Goal: Task Accomplishment & Management: Complete application form

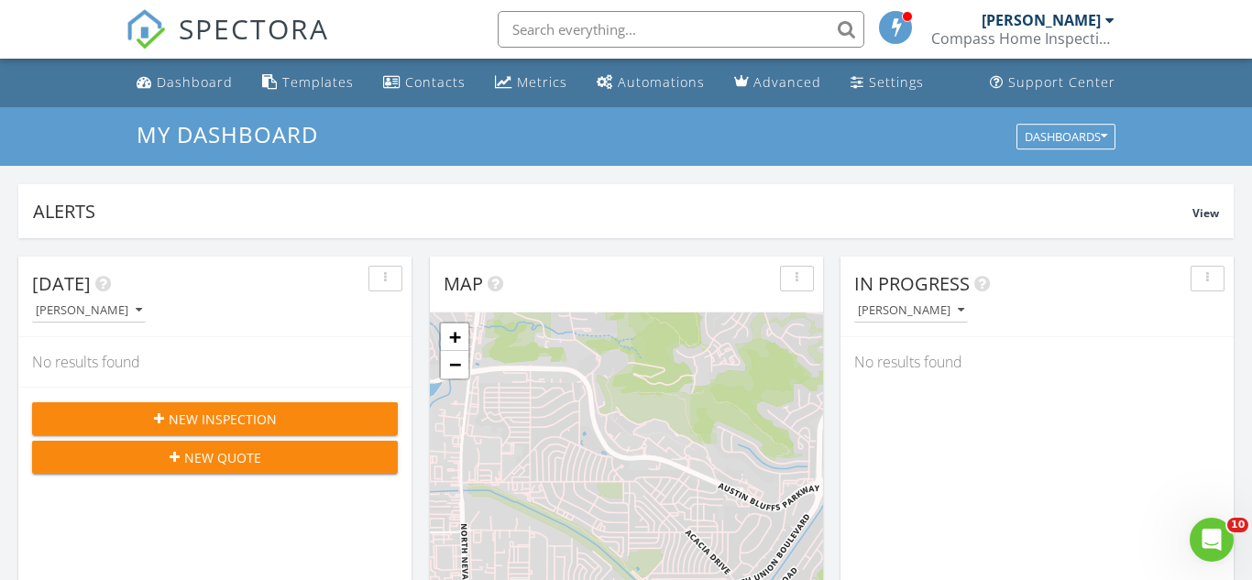
click at [303, 413] on div "New Inspection" at bounding box center [215, 419] width 336 height 19
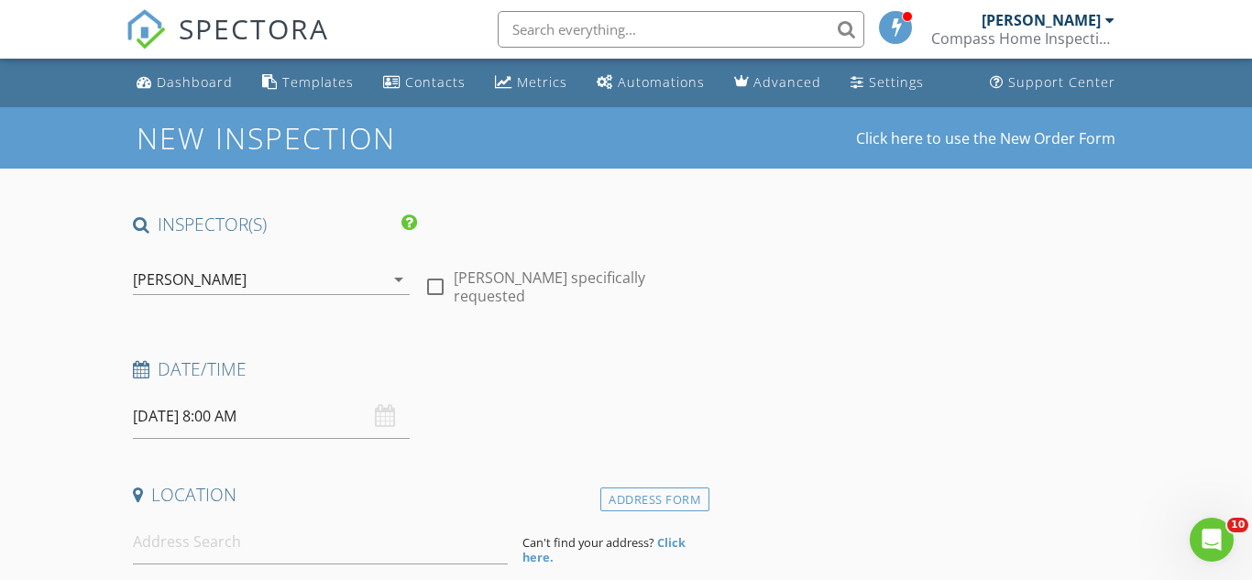
click at [434, 283] on div at bounding box center [435, 286] width 31 height 31
checkbox input "true"
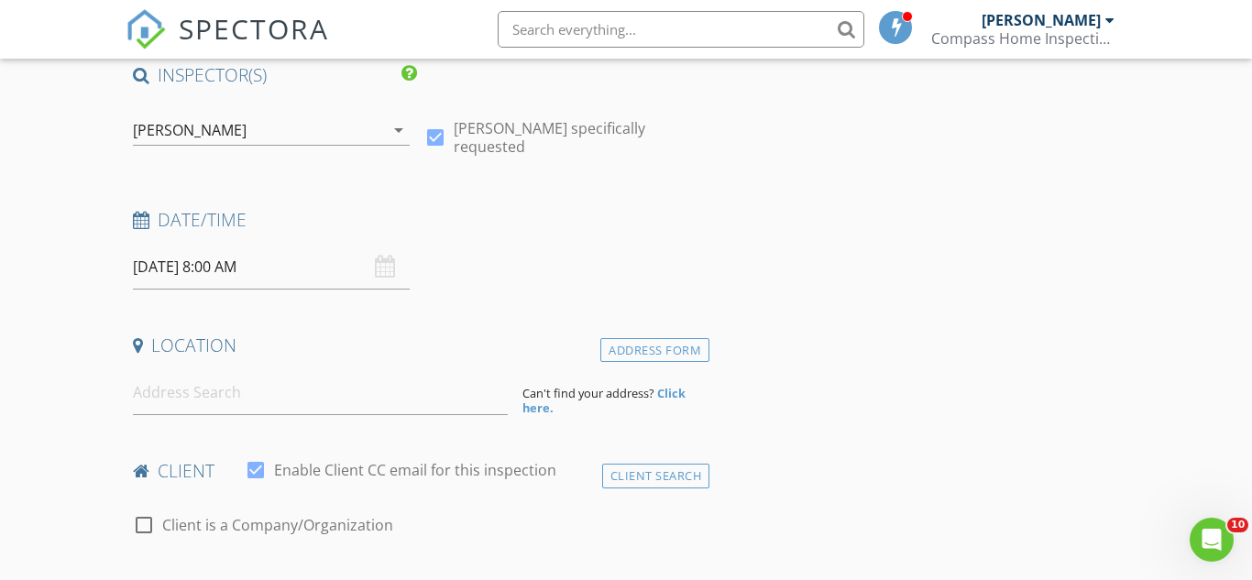
scroll to position [155, 0]
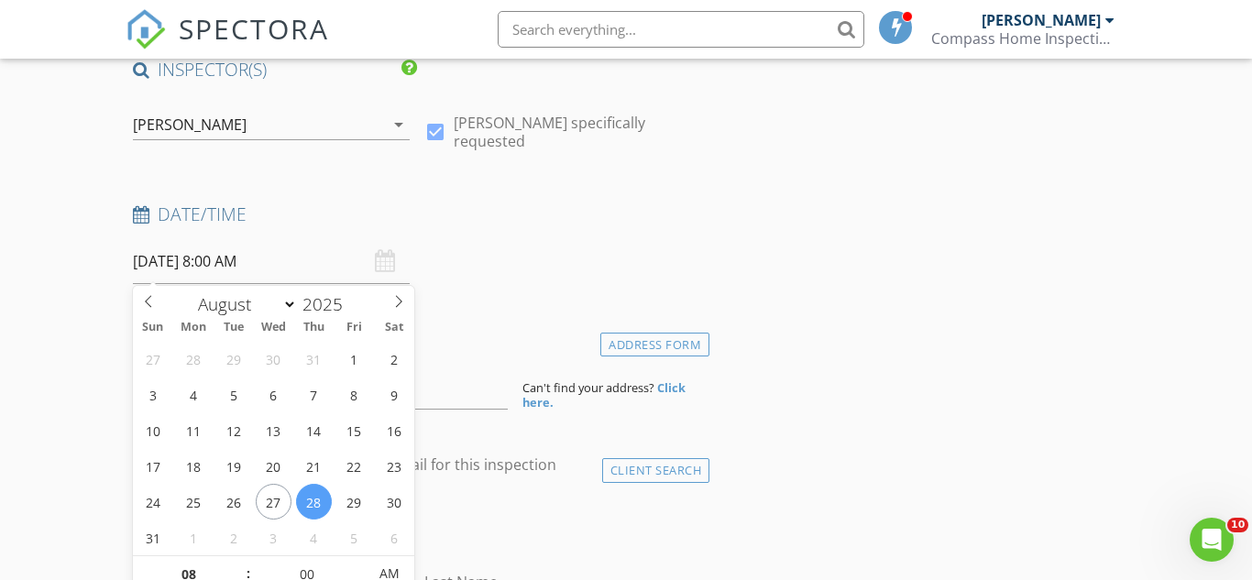
click at [320, 253] on input "08/28/2025 8:00 AM" at bounding box center [272, 261] width 278 height 45
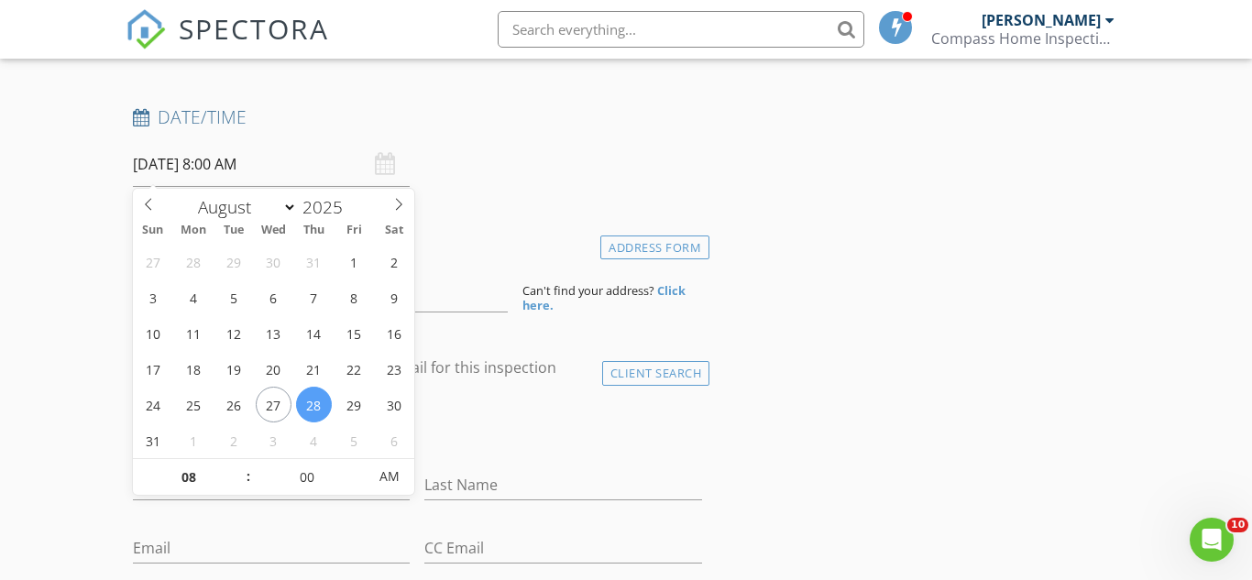
scroll to position [254, 0]
type input "09"
type input "08/28/2025 9:00 AM"
click at [235, 462] on span at bounding box center [239, 466] width 13 height 18
type input "10"
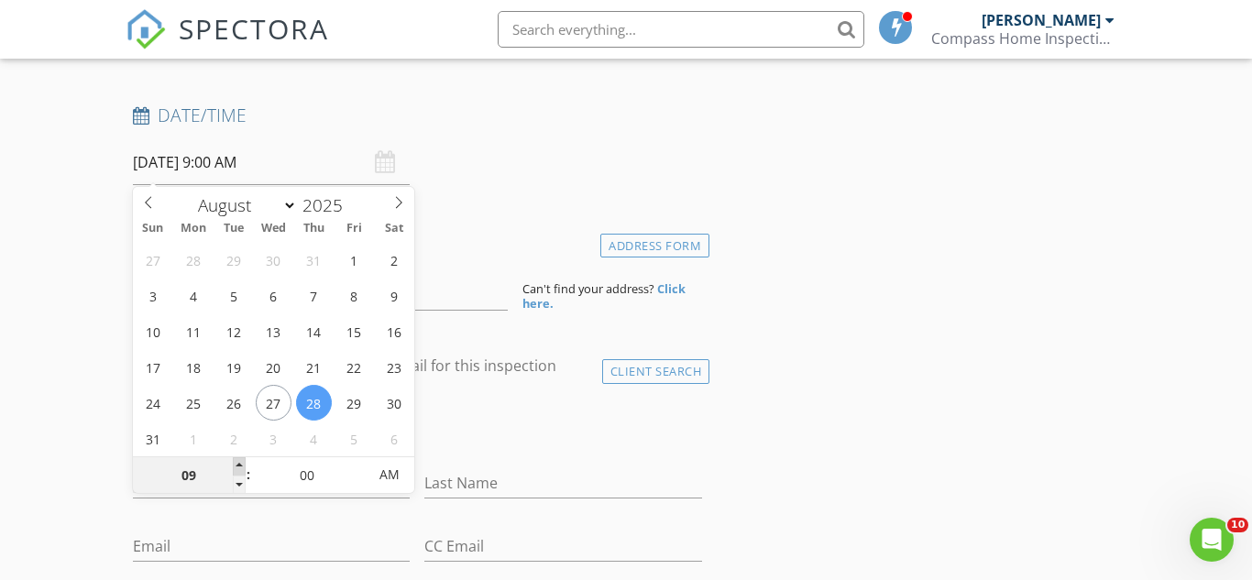
type input "08/28/2025 10:00 AM"
click at [235, 462] on span at bounding box center [239, 466] width 13 height 18
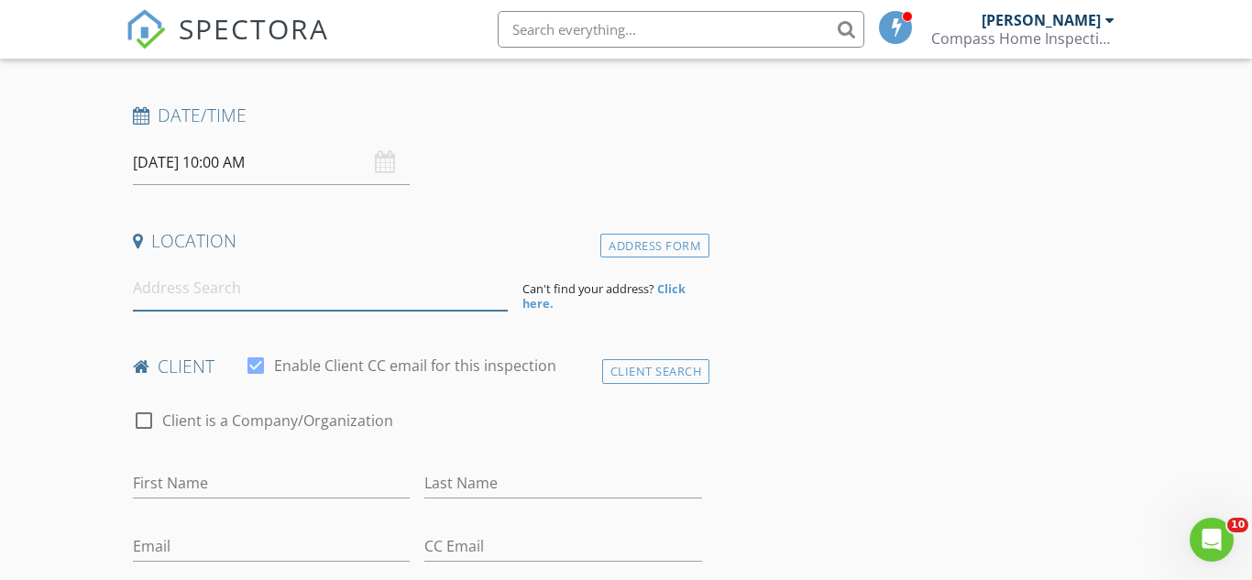
click at [234, 288] on input at bounding box center [320, 288] width 375 height 45
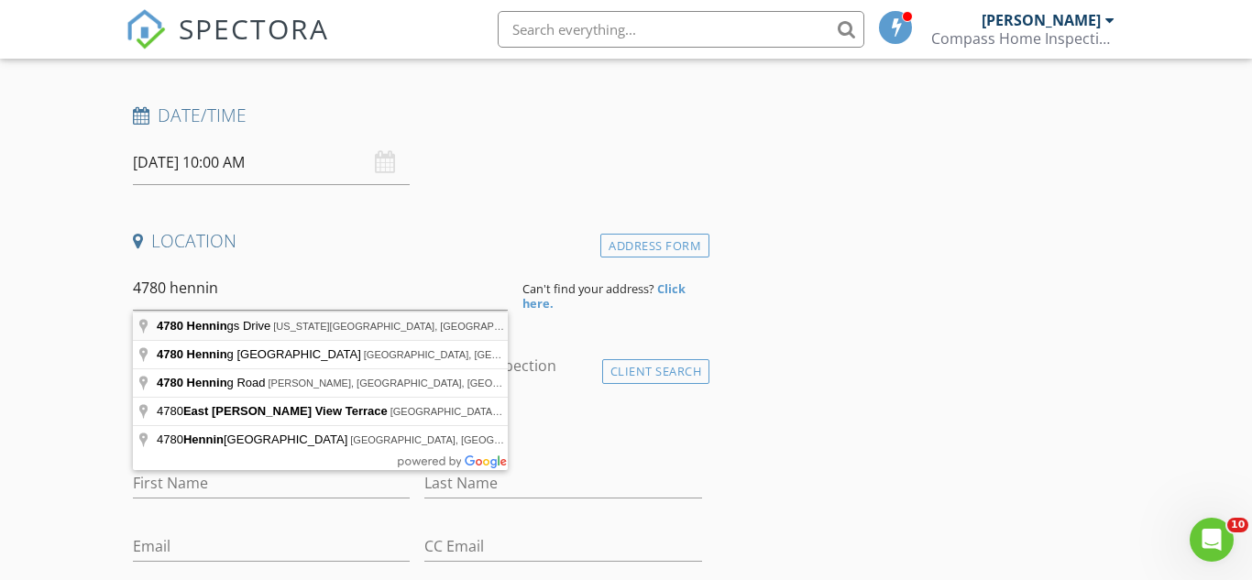
type input "4780 Hennings Drive, Colorado Springs, CO, USA"
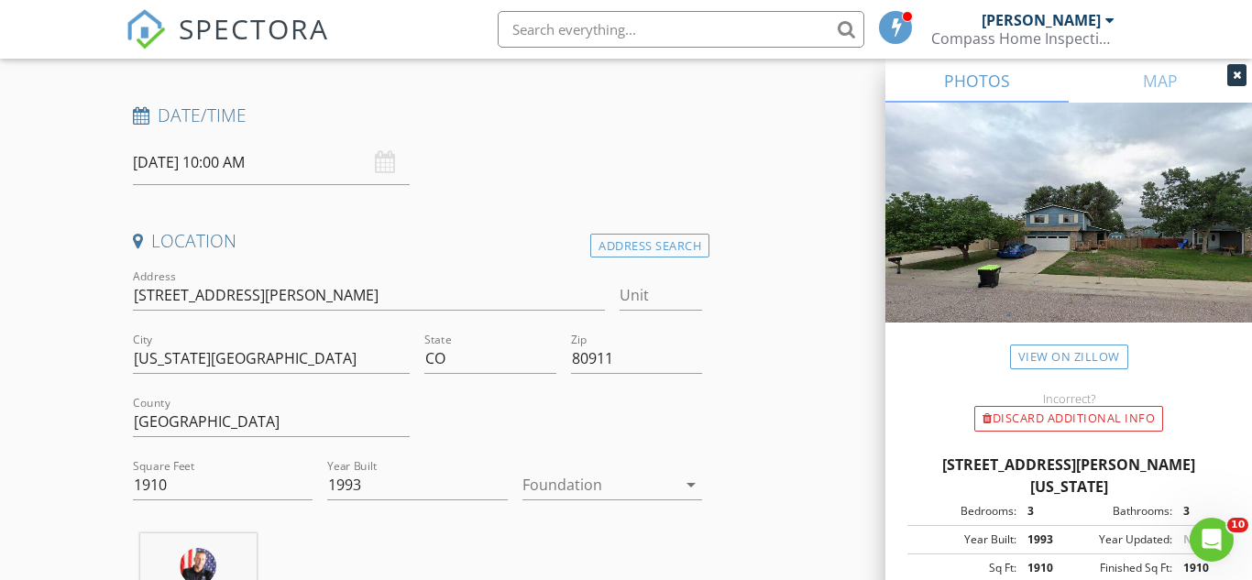
click at [590, 478] on div at bounding box center [599, 484] width 154 height 29
click at [590, 478] on div "Basement" at bounding box center [612, 459] width 150 height 44
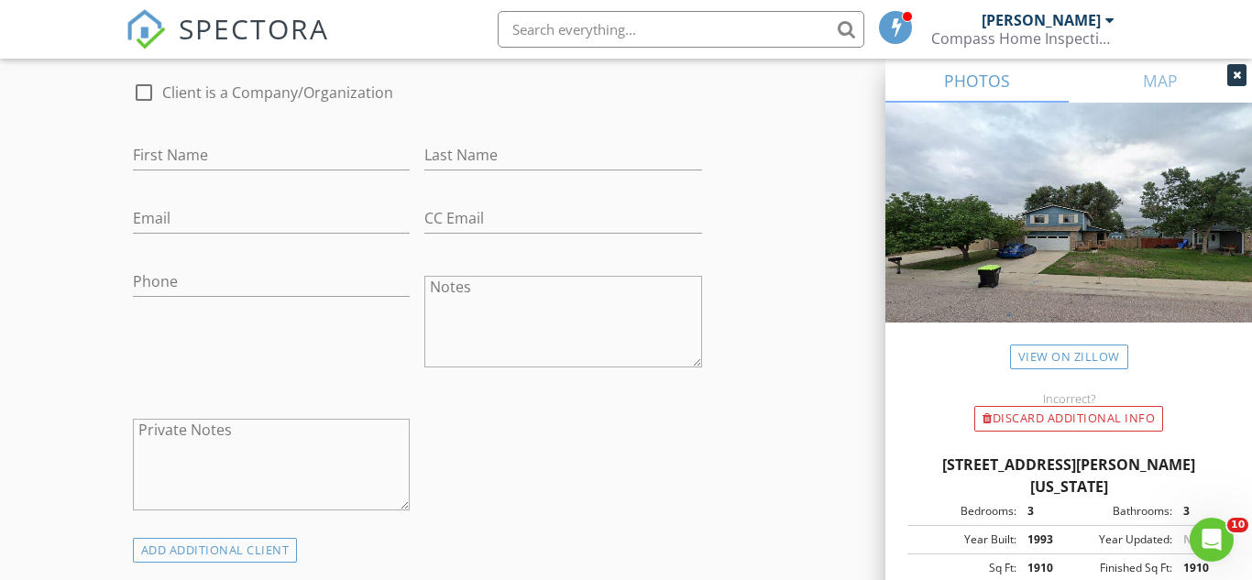
scroll to position [963, 0]
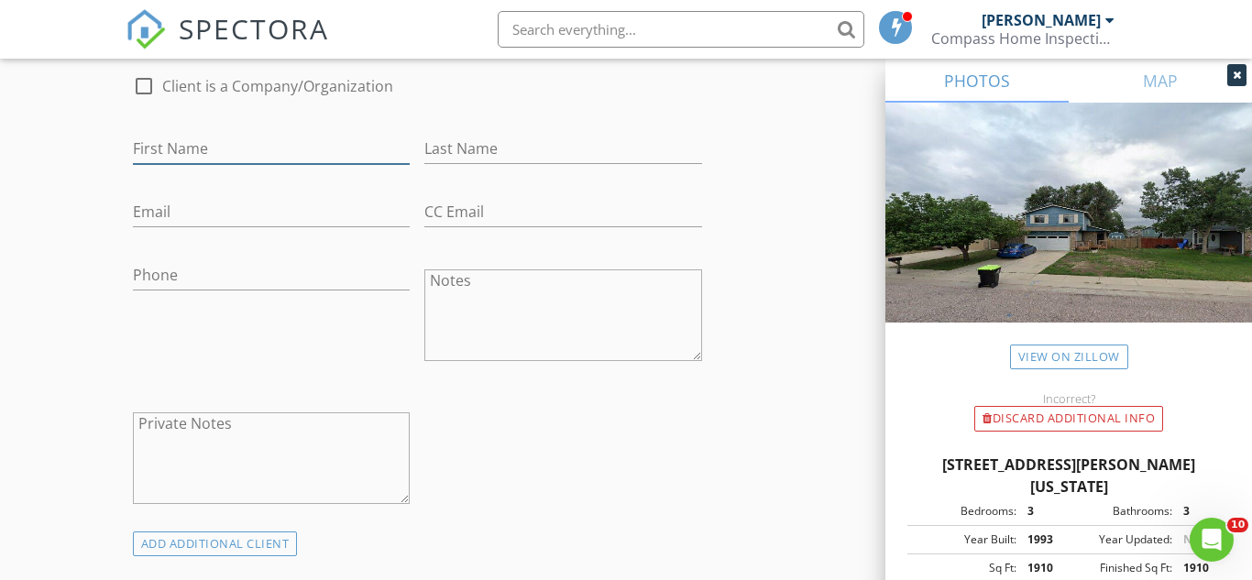
click at [220, 153] on input "First Name" at bounding box center [272, 149] width 278 height 30
type input "[PERSON_NAME]"
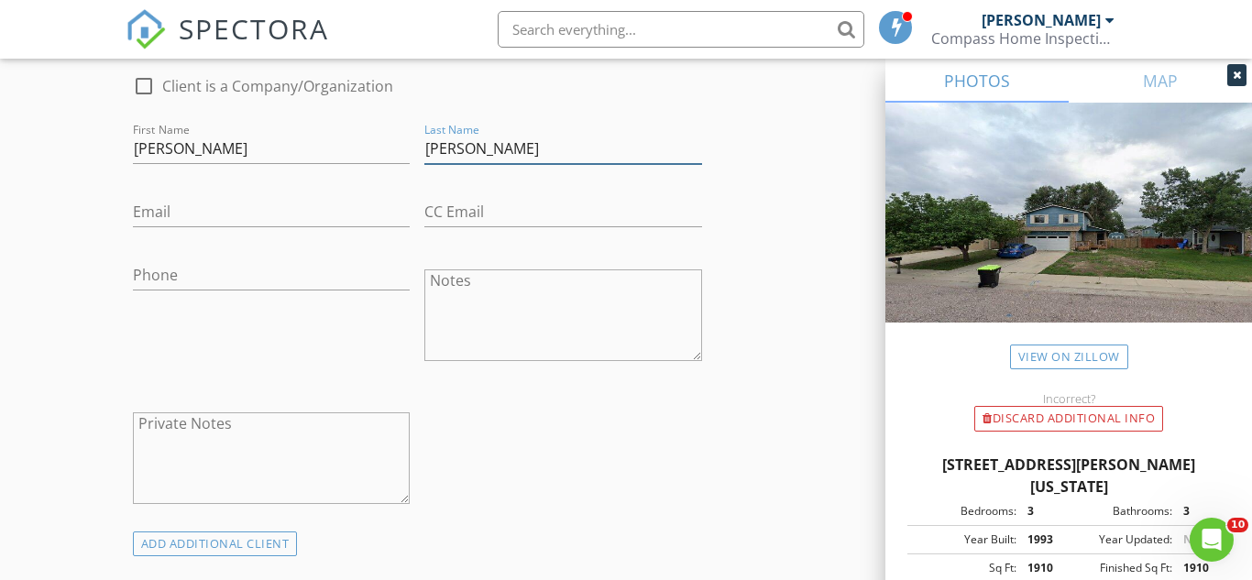
type input "[PERSON_NAME]"
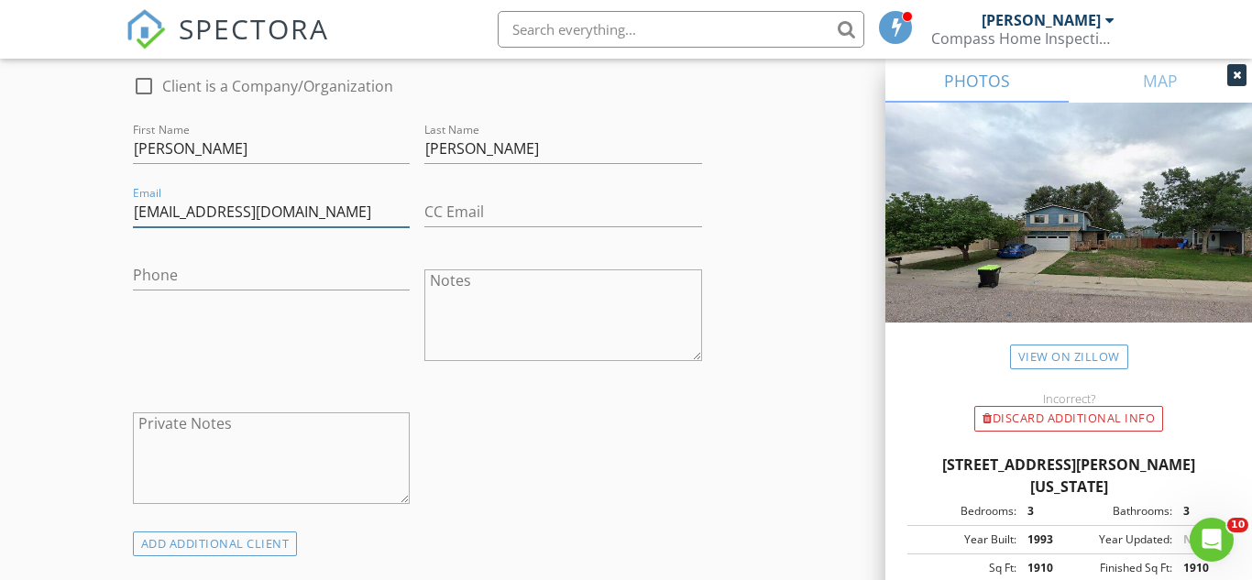
type input "[EMAIL_ADDRESS][DOMAIN_NAME]"
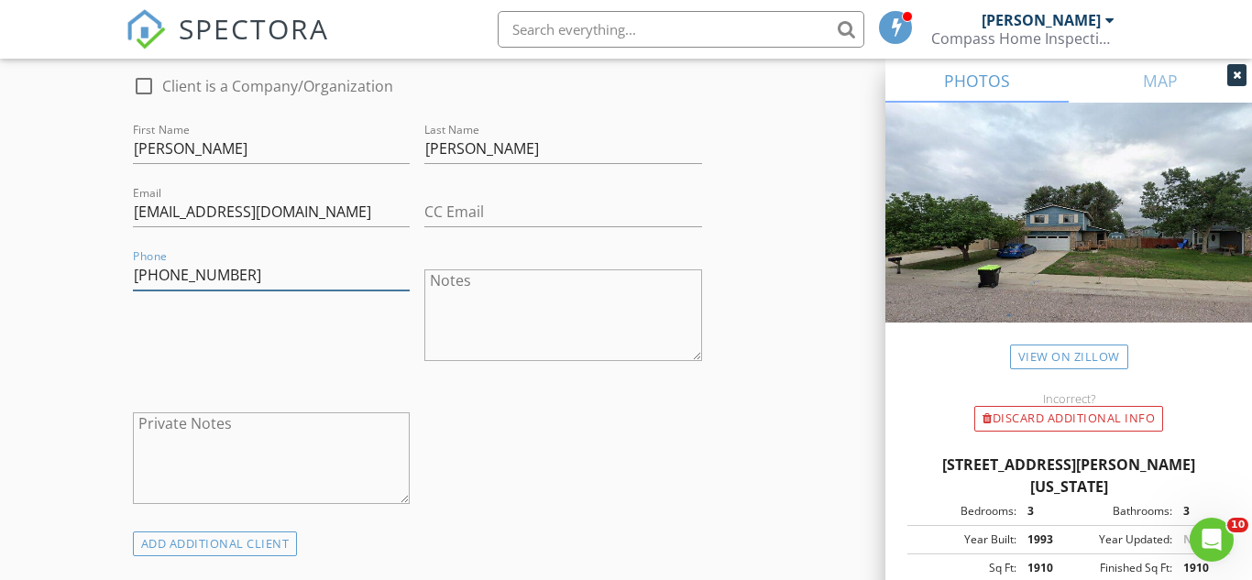
type input "[PHONE_NUMBER]"
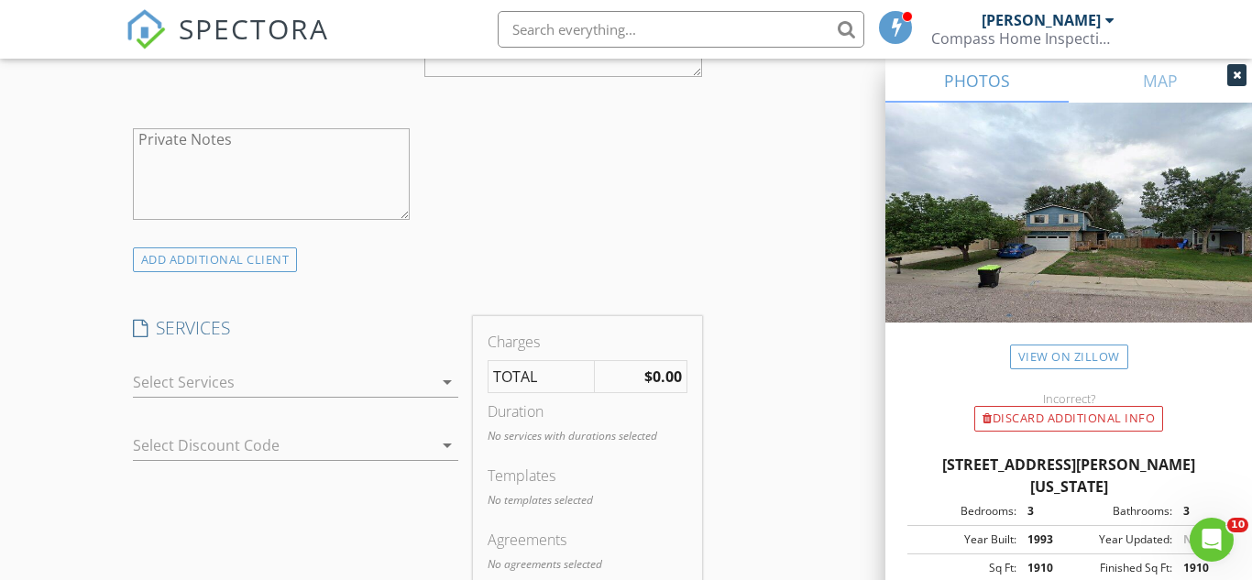
scroll to position [1252, 0]
click at [235, 382] on div at bounding box center [283, 377] width 301 height 29
click at [235, 382] on div "Residential Inspection" at bounding box center [256, 385] width 152 height 22
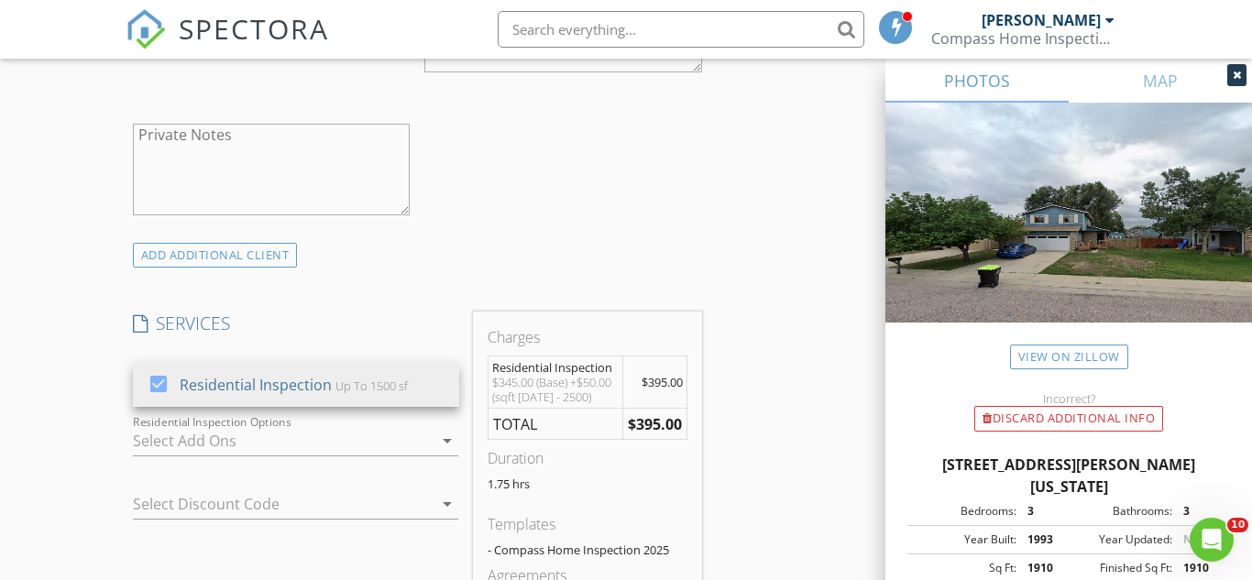
click at [240, 447] on div at bounding box center [283, 440] width 301 height 29
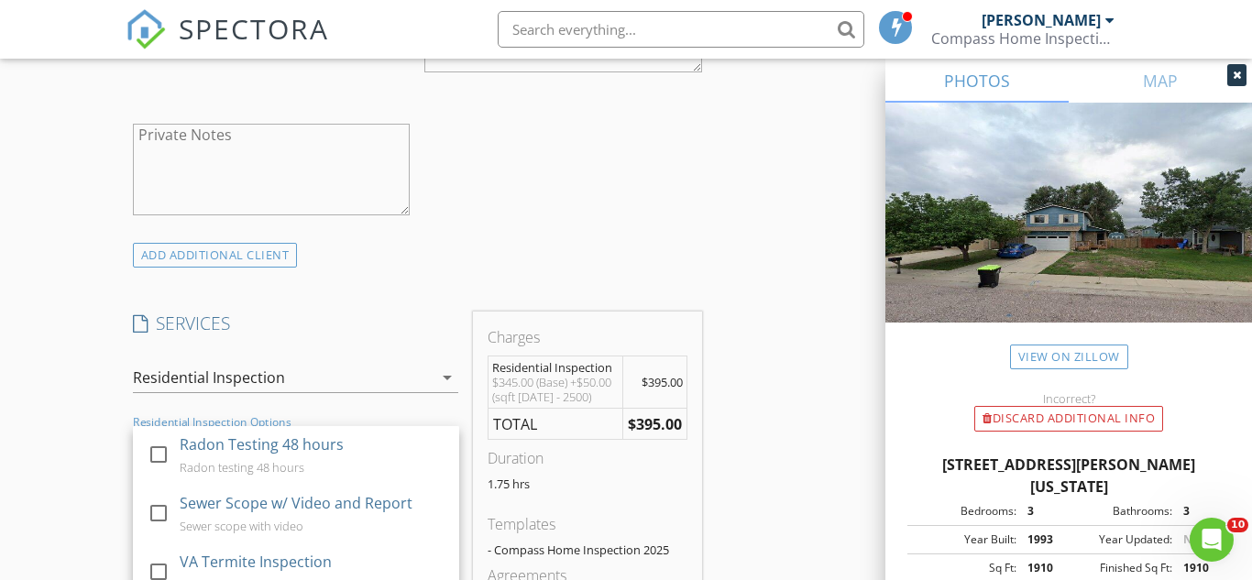
click at [240, 447] on div "Radon Testing 48 hours" at bounding box center [262, 445] width 164 height 22
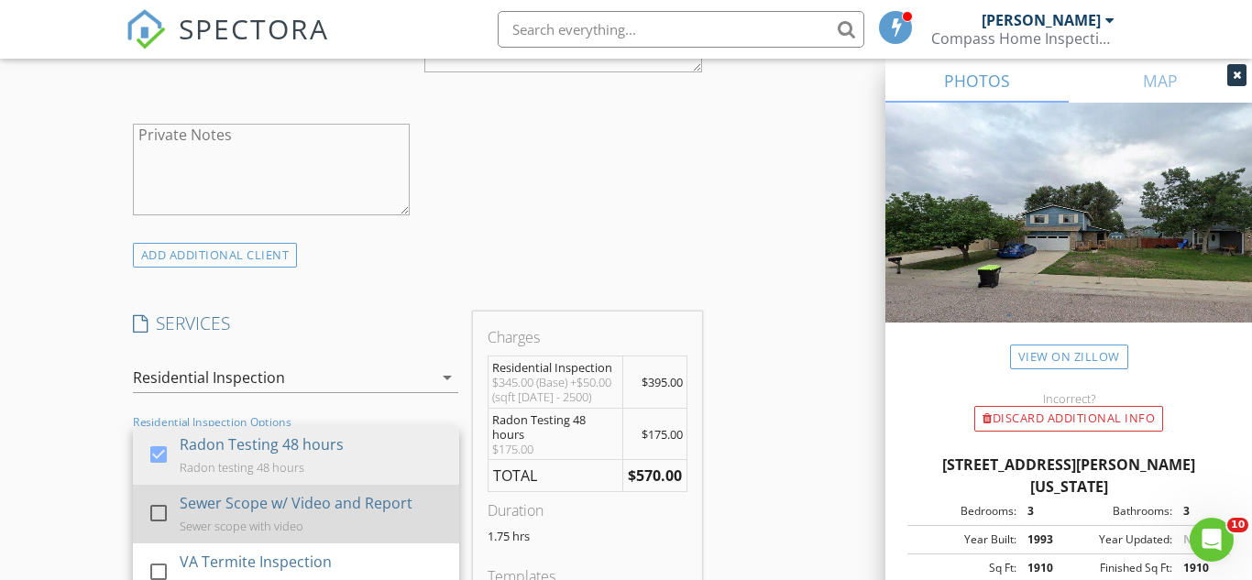
click at [250, 494] on div "Sewer Scope w/ Video and Report" at bounding box center [296, 503] width 233 height 22
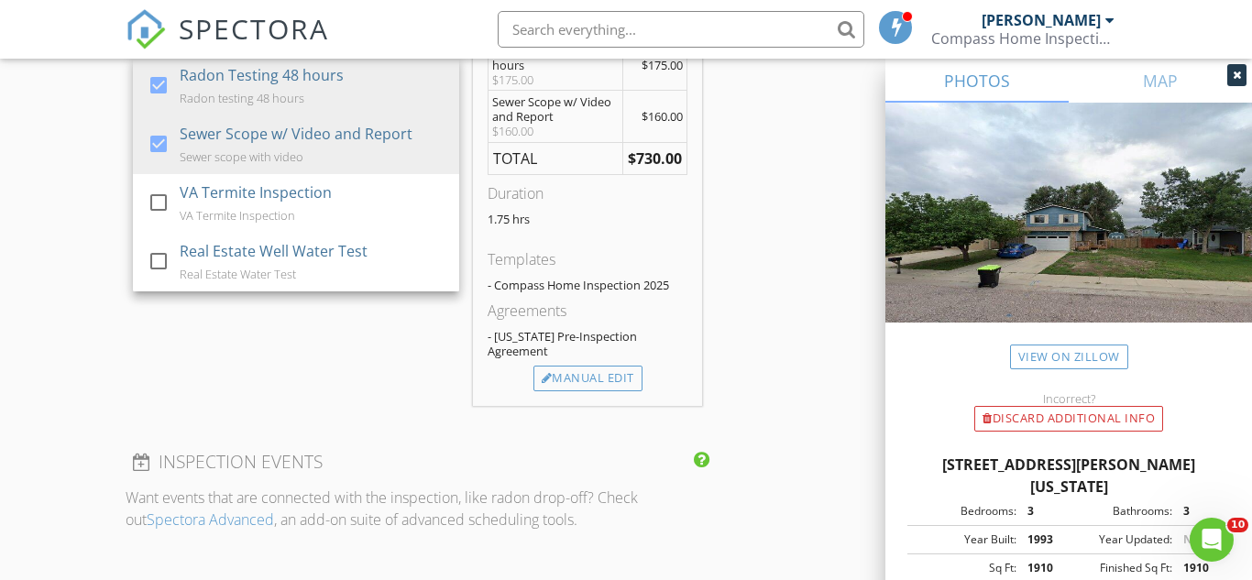
scroll to position [1632, 0]
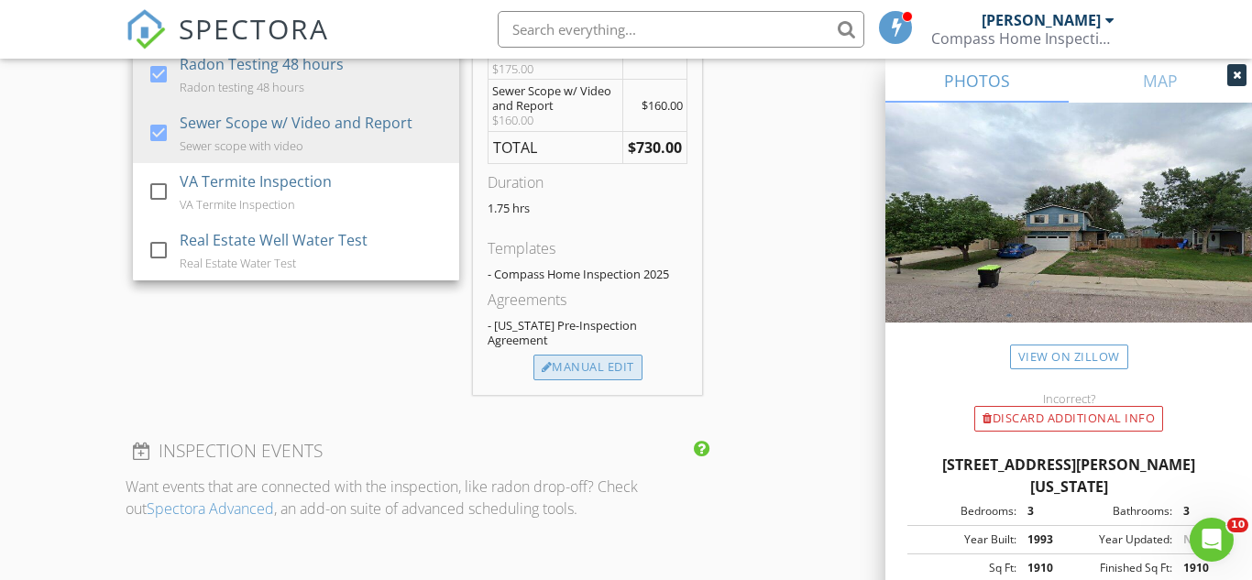
click at [588, 364] on div "Manual Edit" at bounding box center [587, 368] width 109 height 26
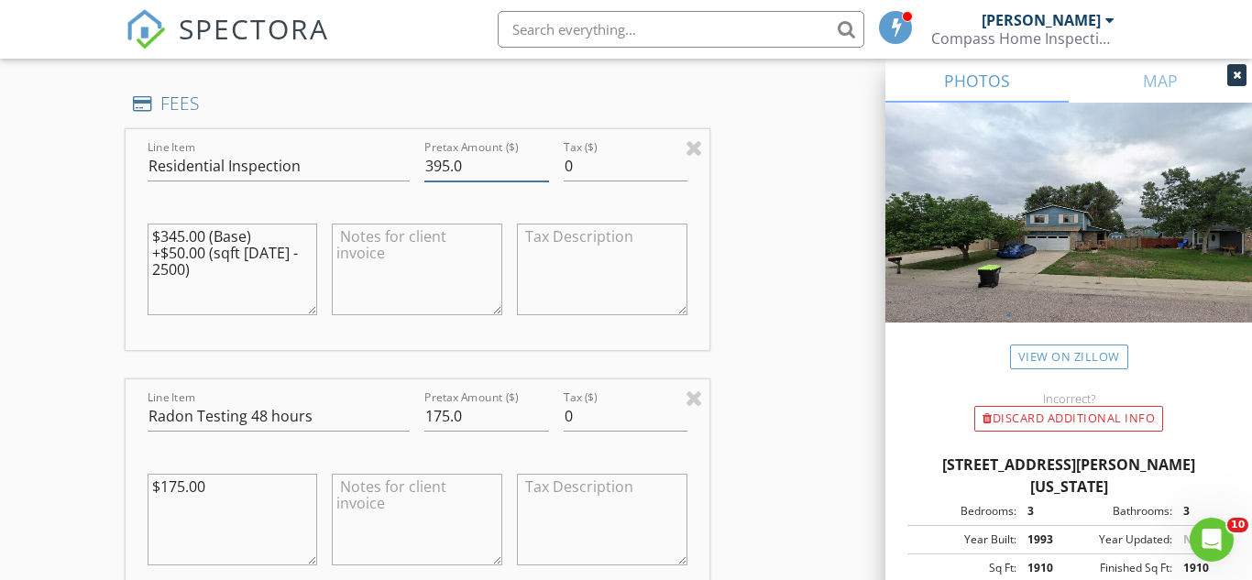
click at [442, 167] on input "395.0" at bounding box center [486, 166] width 124 height 30
type input "375.0"
click at [91, 233] on div "New Inspection Click here to use the New Order Form INSPECTOR(S) check_box Mark…" at bounding box center [626, 410] width 1252 height 3871
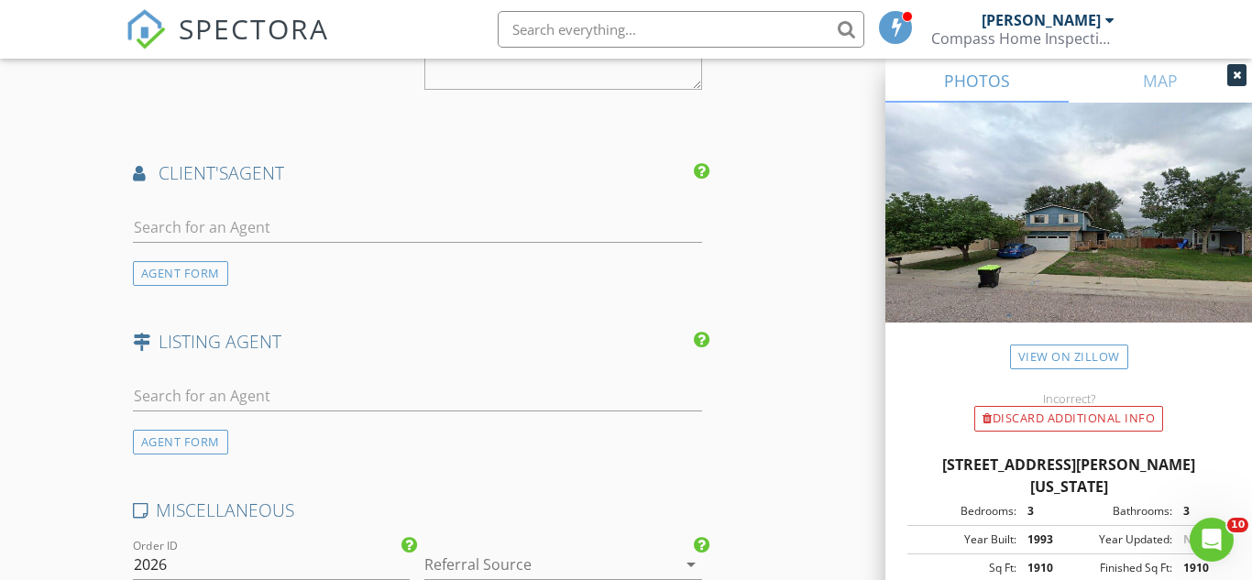
scroll to position [2845, 0]
click at [317, 225] on input "text" at bounding box center [417, 227] width 569 height 30
type input "adam"
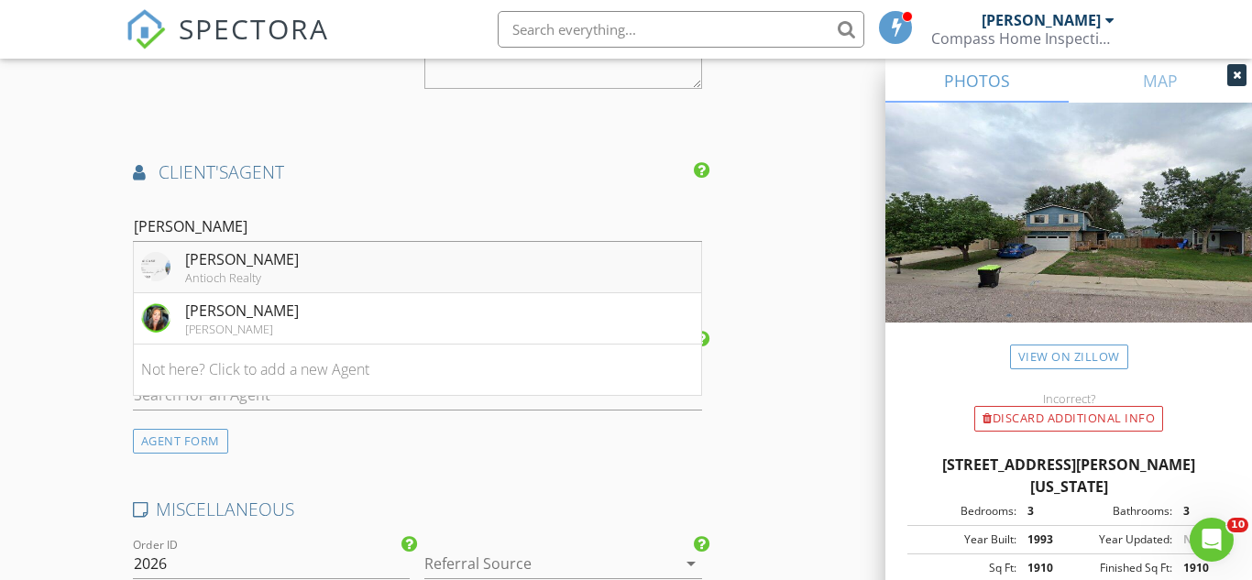
click at [303, 260] on li "Adam Case Antioch Realty" at bounding box center [417, 267] width 567 height 51
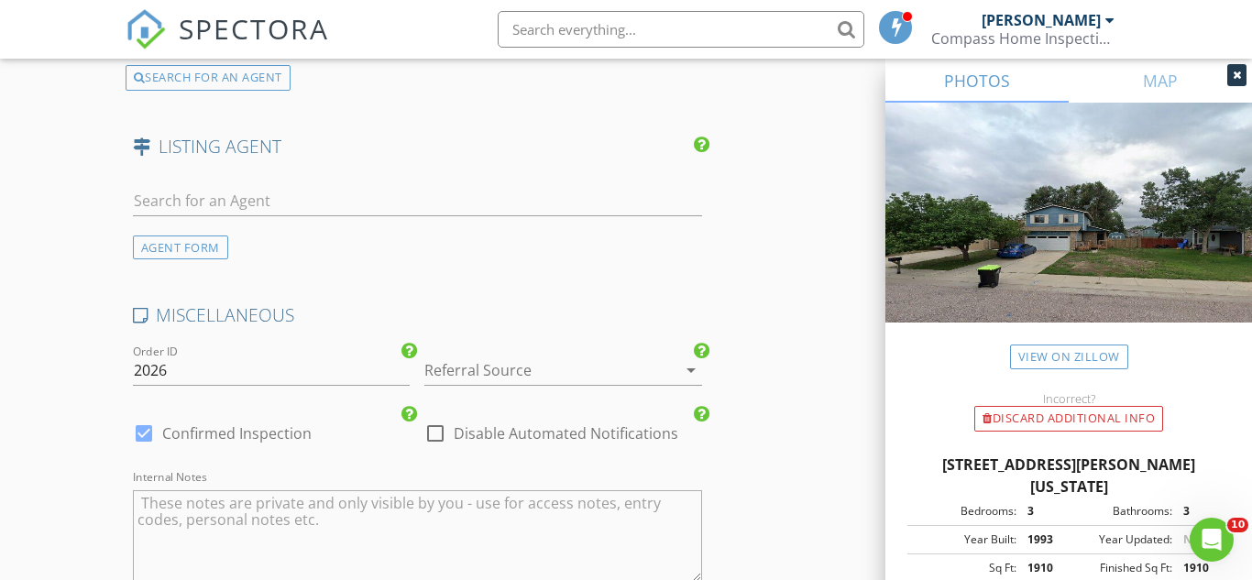
scroll to position [3459, 0]
click at [171, 357] on input "2026" at bounding box center [272, 368] width 278 height 30
type input "2025-162"
click at [429, 426] on div at bounding box center [435, 430] width 31 height 31
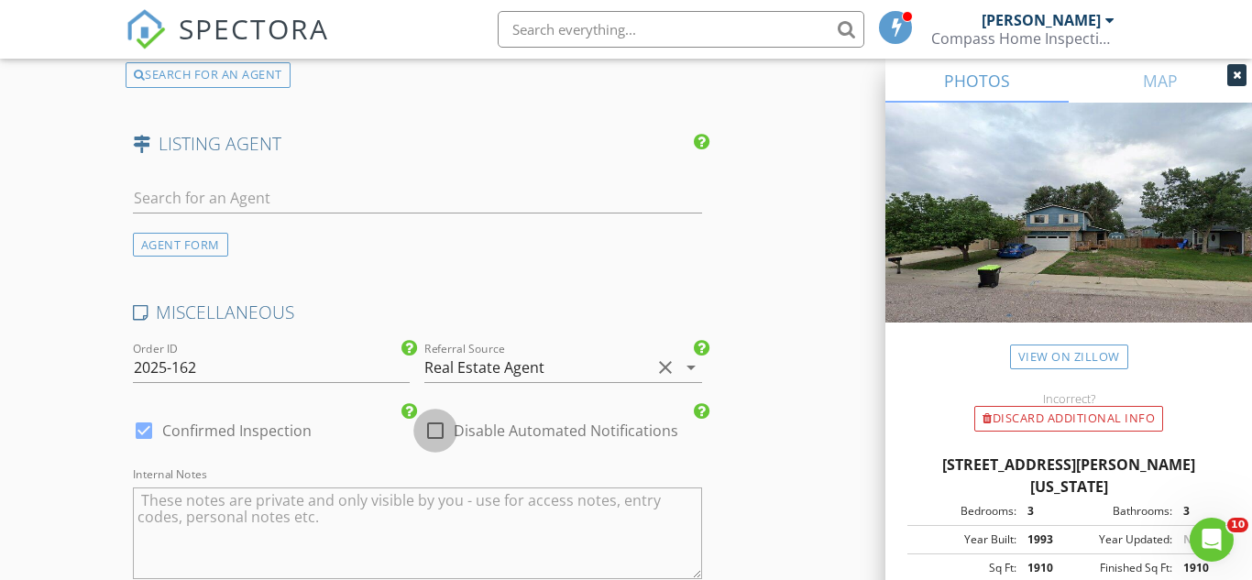
checkbox input "true"
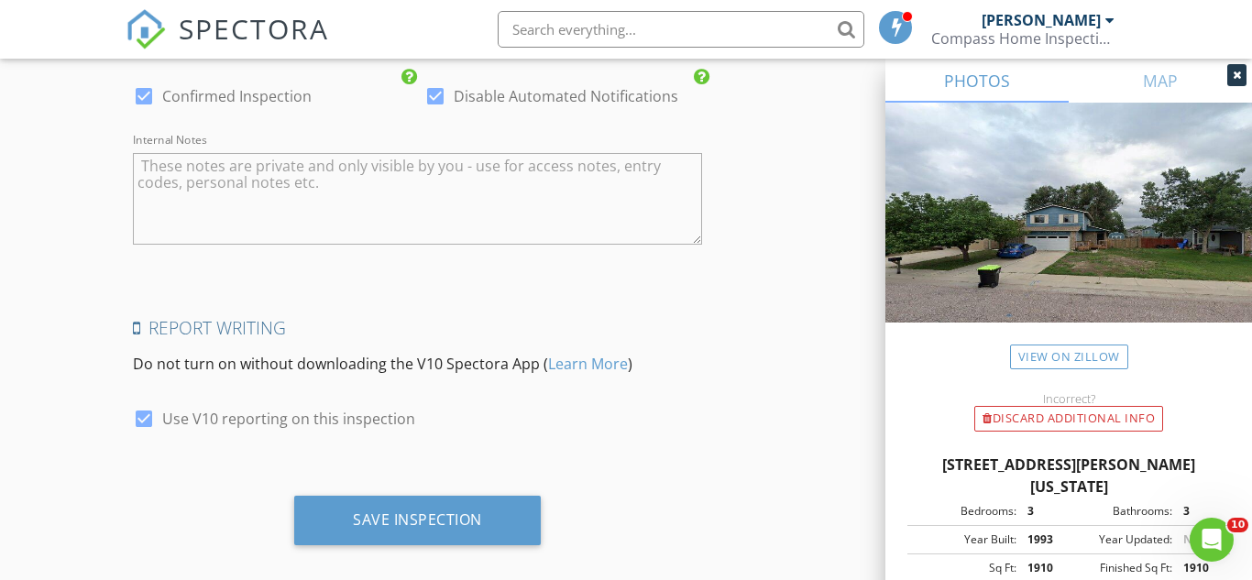
scroll to position [3816, 0]
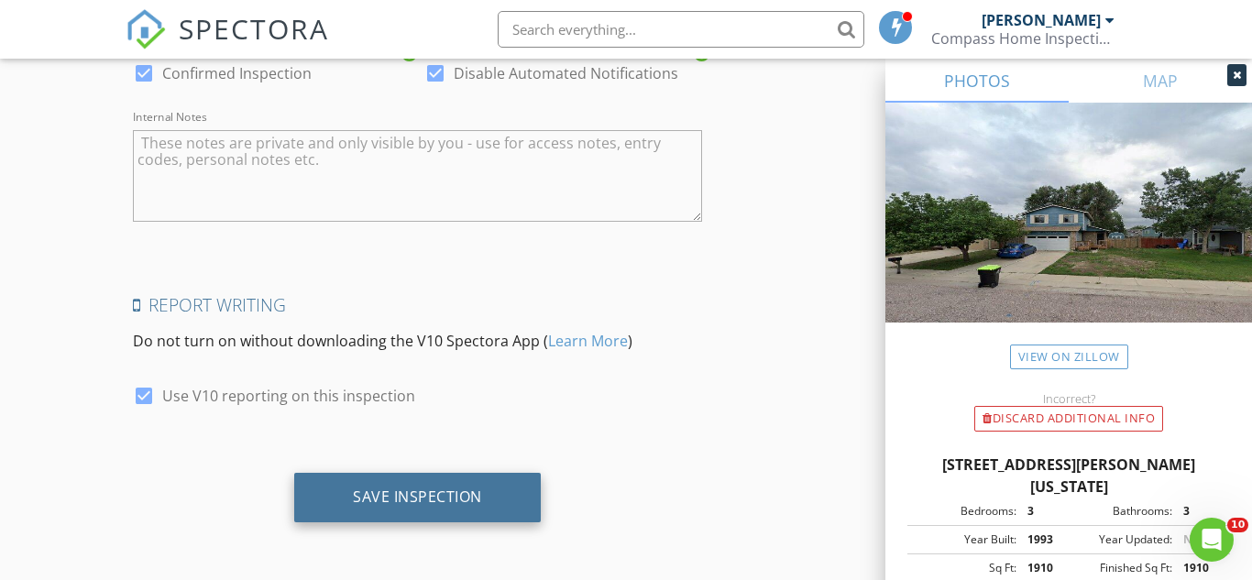
click at [355, 498] on div "Save Inspection" at bounding box center [417, 497] width 129 height 18
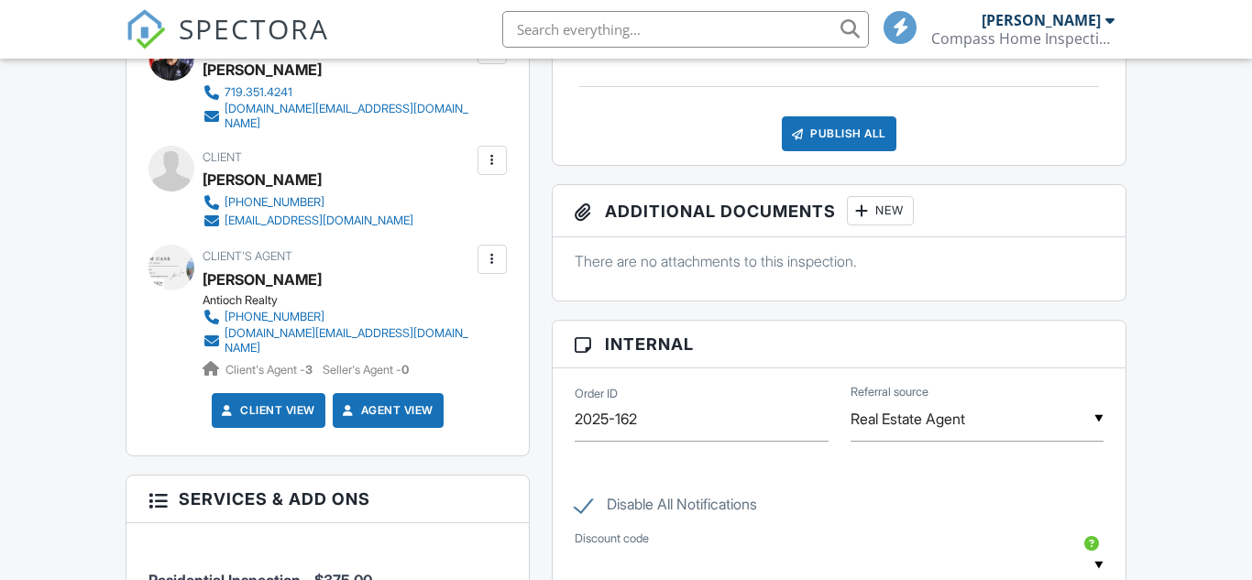
click at [490, 154] on div at bounding box center [492, 160] width 18 height 18
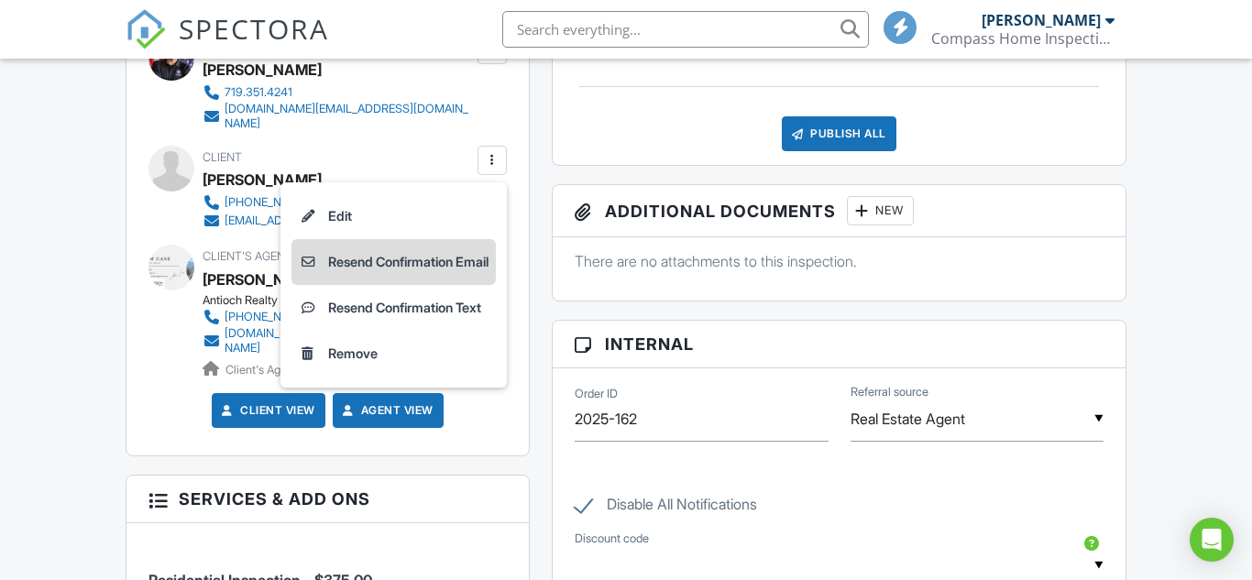
click at [373, 253] on li "Resend Confirmation Email" at bounding box center [393, 262] width 204 height 46
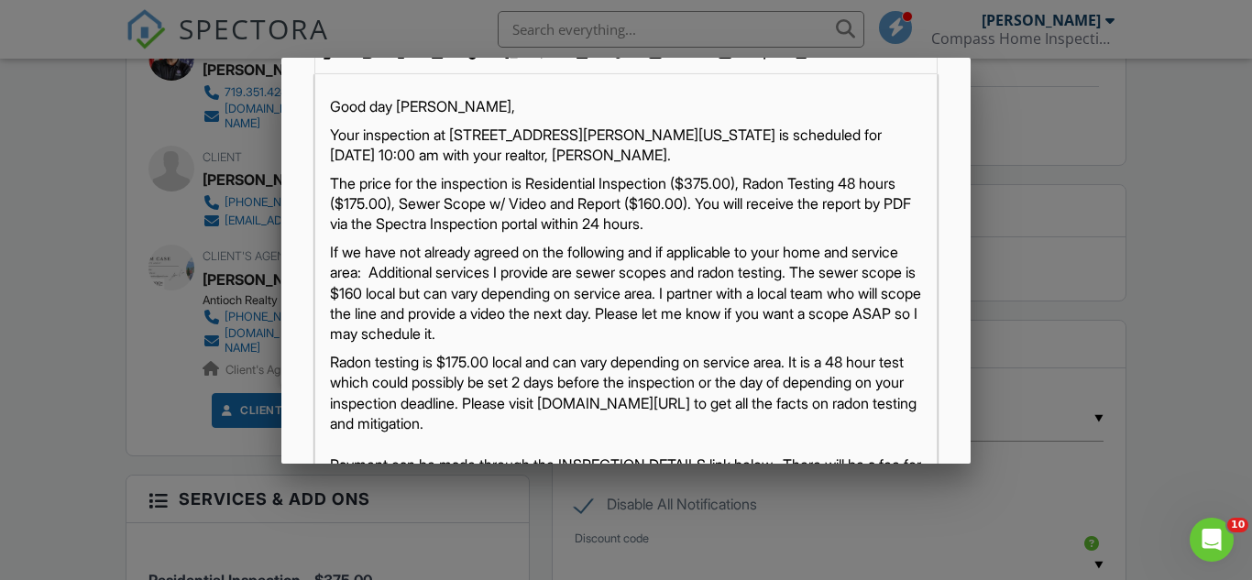
scroll to position [312, 0]
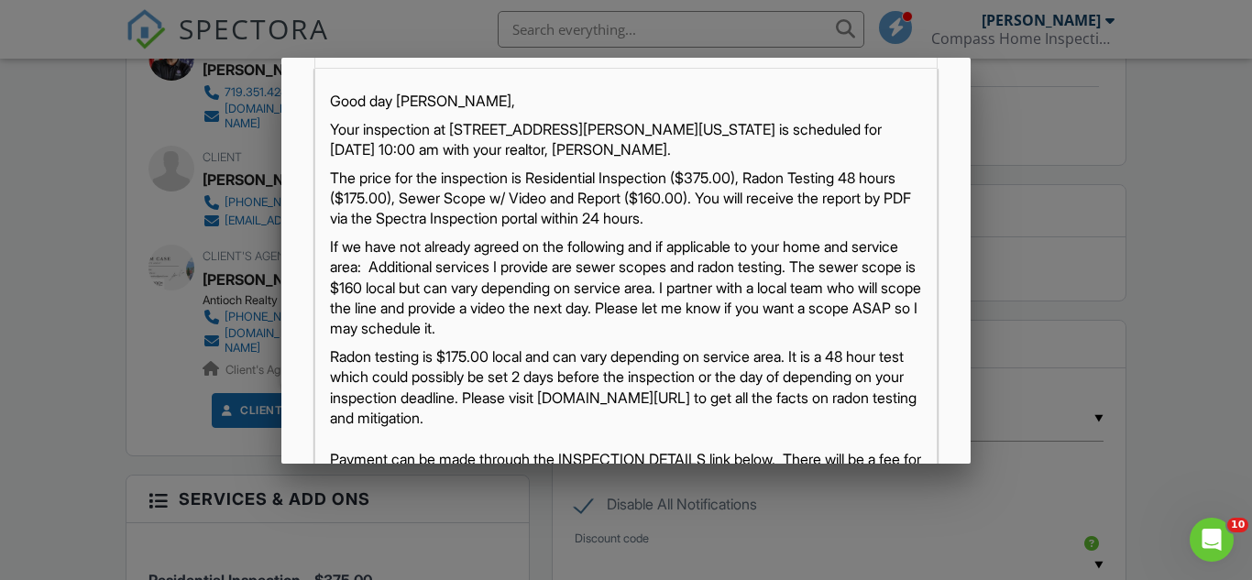
click at [332, 178] on p "The price for the inspection is Residential Inspection ($375.00), Radon Testing…" at bounding box center [625, 198] width 591 height 61
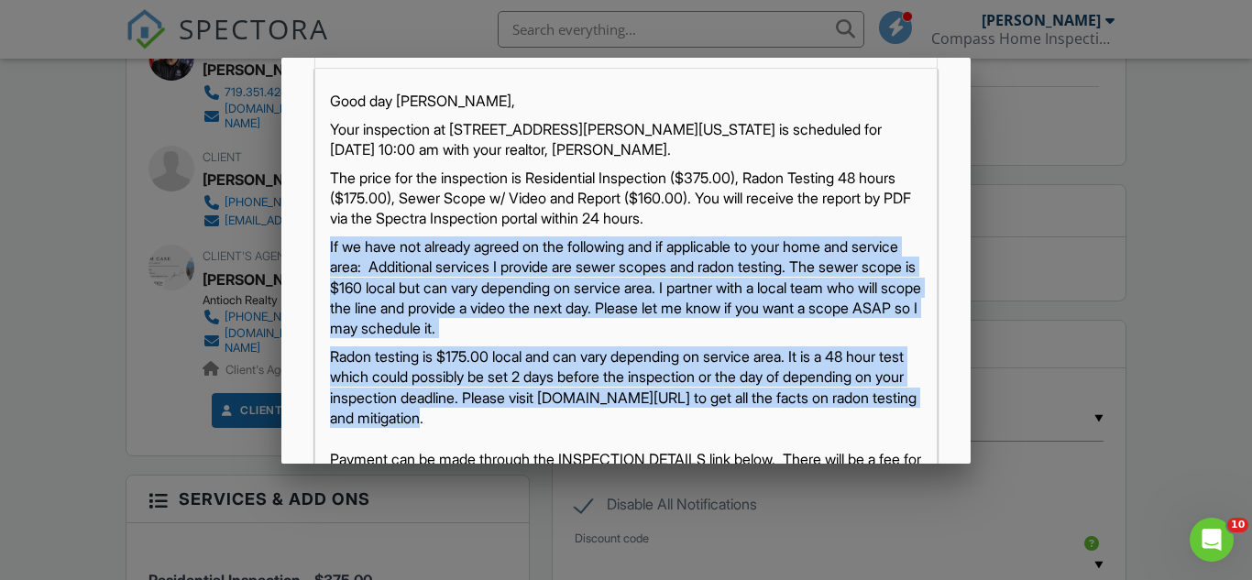
drag, startPoint x: 326, startPoint y: 246, endPoint x: 582, endPoint y: 423, distance: 311.5
click at [582, 423] on div "Good day Luke, Your inspection at 4780 Hennings Dr, Colorado Springs, CO 80911 …" at bounding box center [625, 478] width 621 height 818
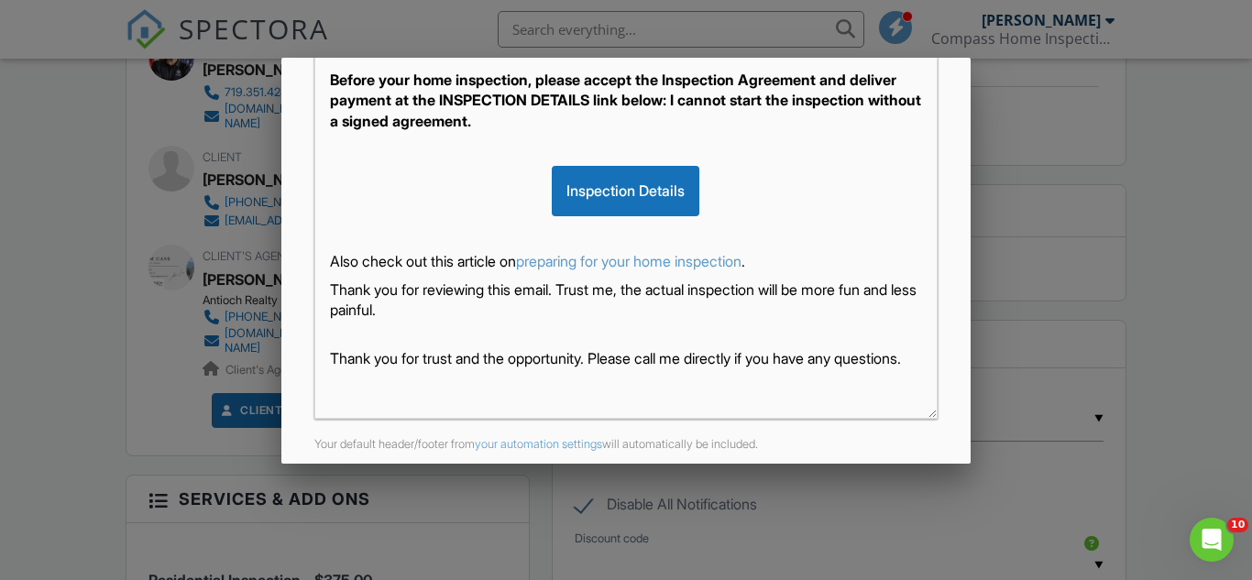
scroll to position [495, 0]
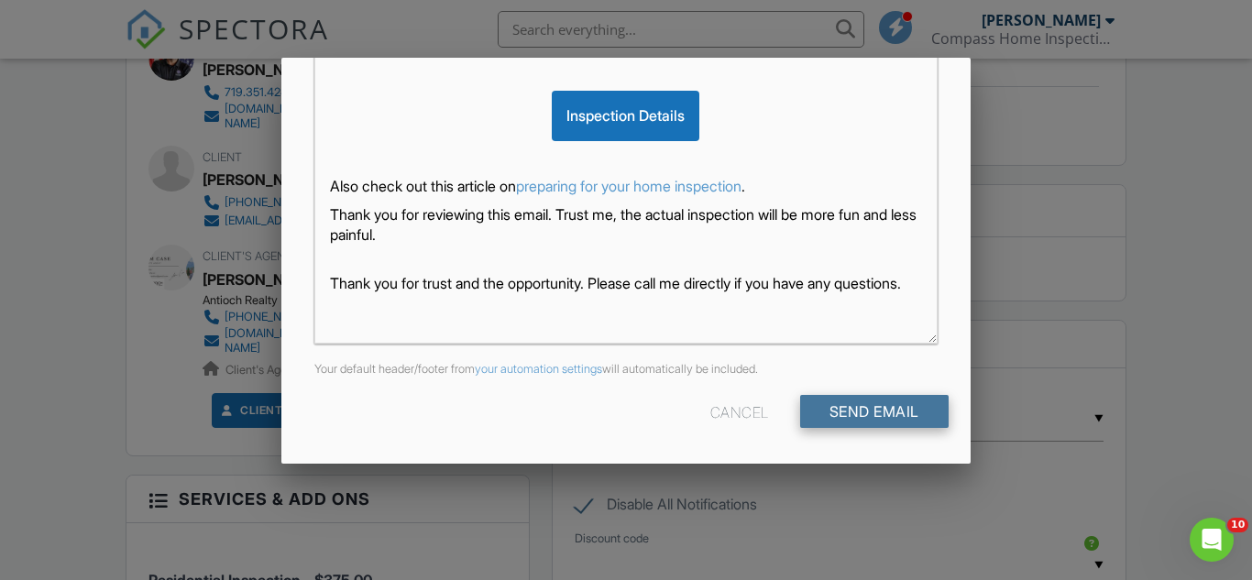
click at [846, 413] on input "Send Email" at bounding box center [874, 411] width 148 height 33
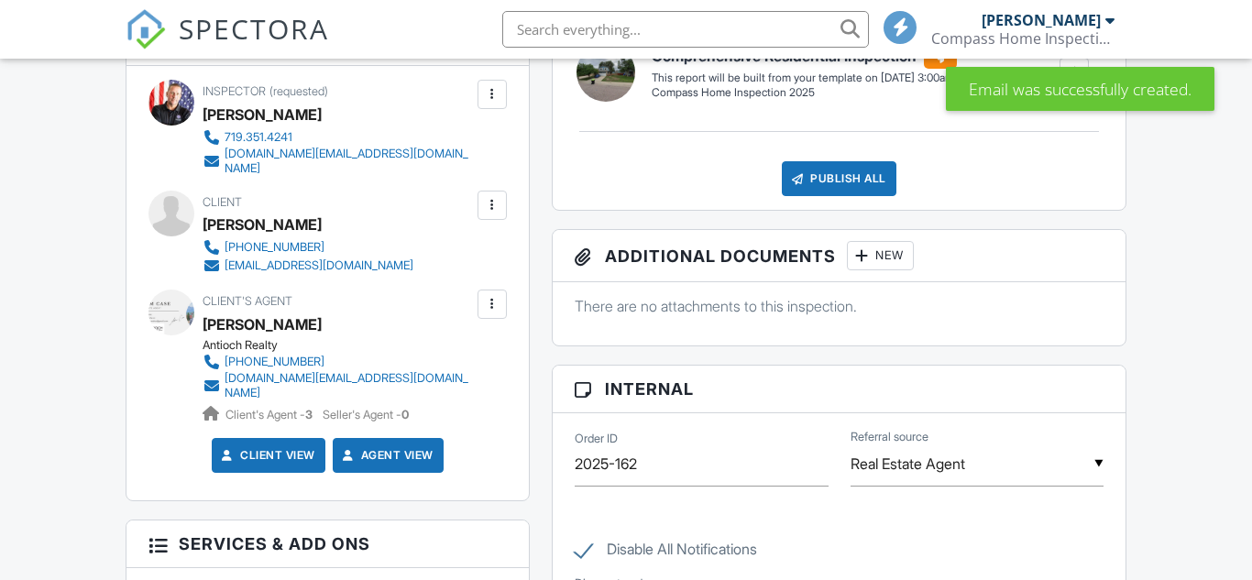
scroll to position [759, 0]
click at [491, 295] on div at bounding box center [492, 304] width 18 height 18
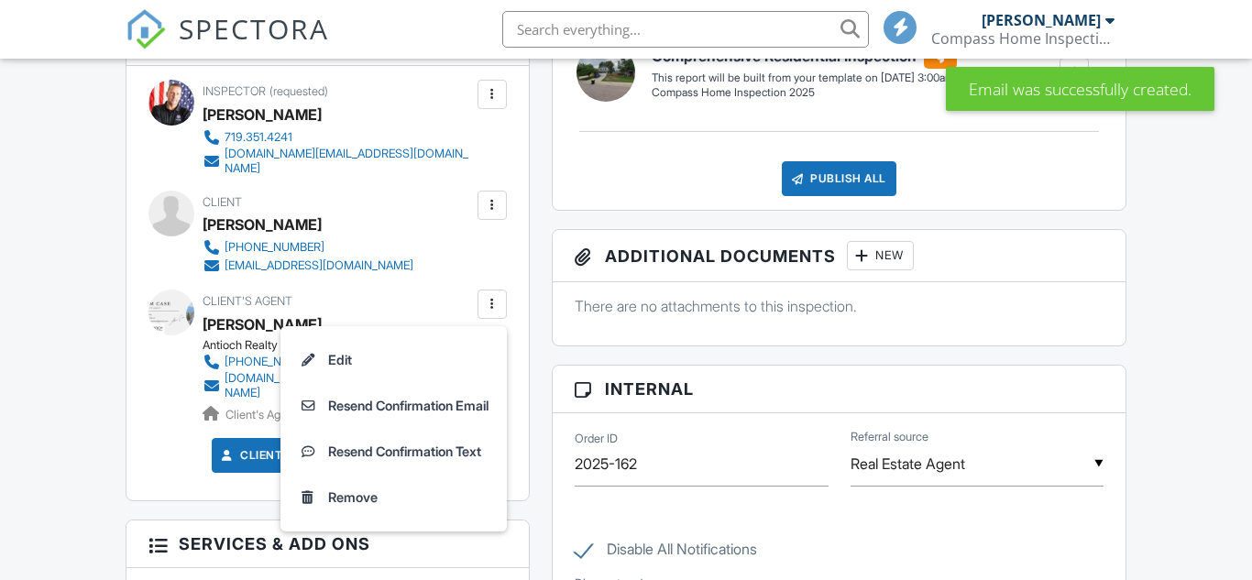
scroll to position [0, 0]
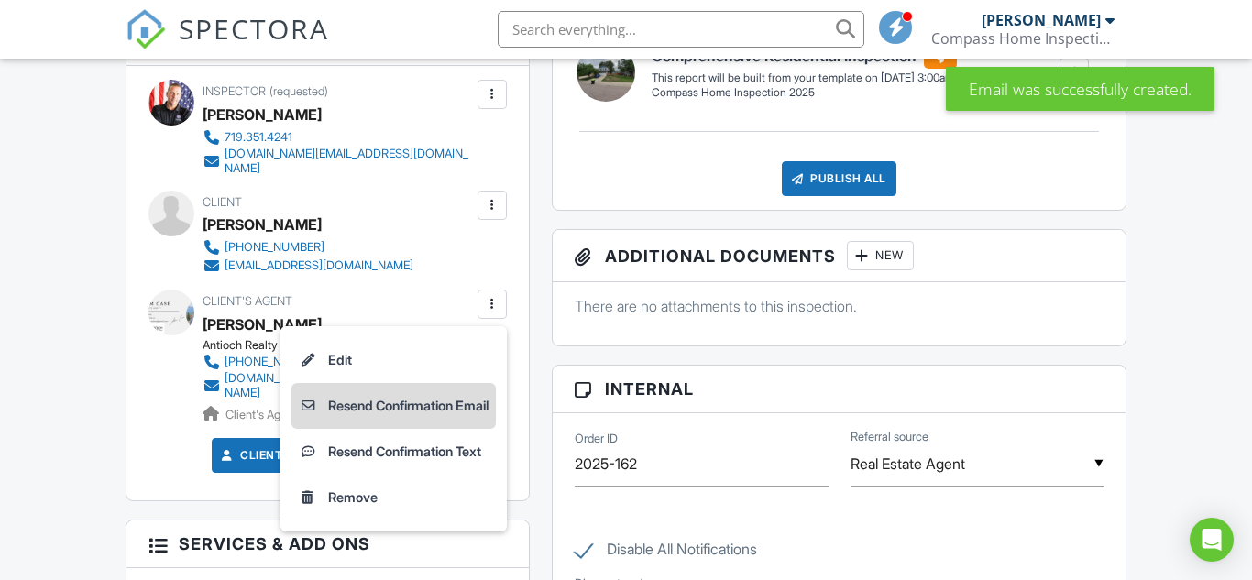
click at [442, 390] on li "Resend Confirmation Email" at bounding box center [393, 406] width 204 height 46
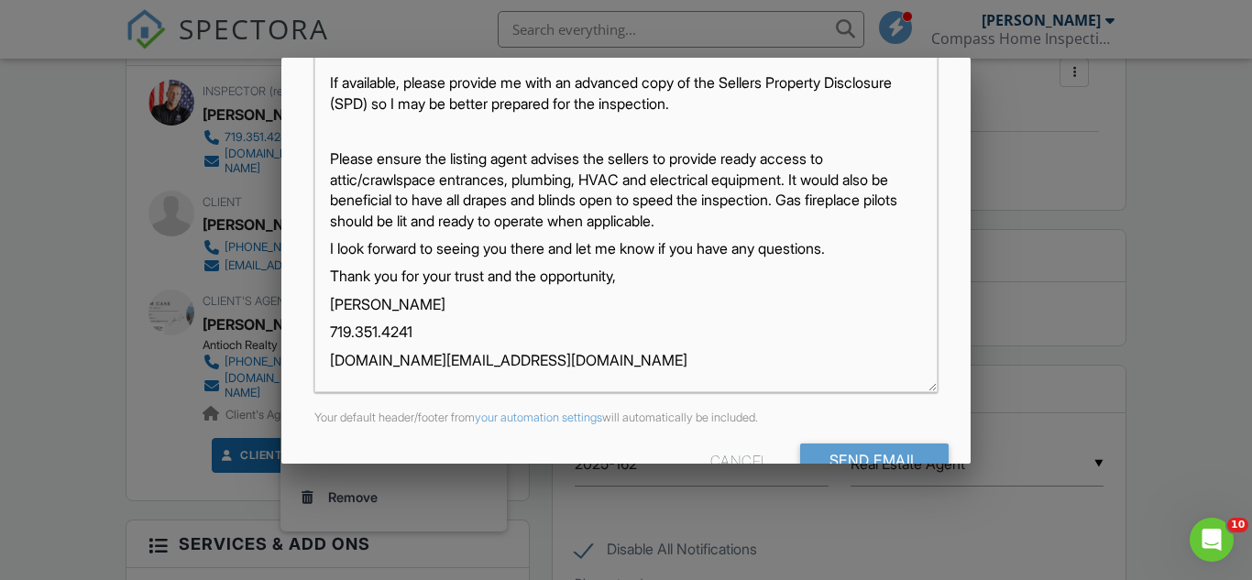
scroll to position [495, 0]
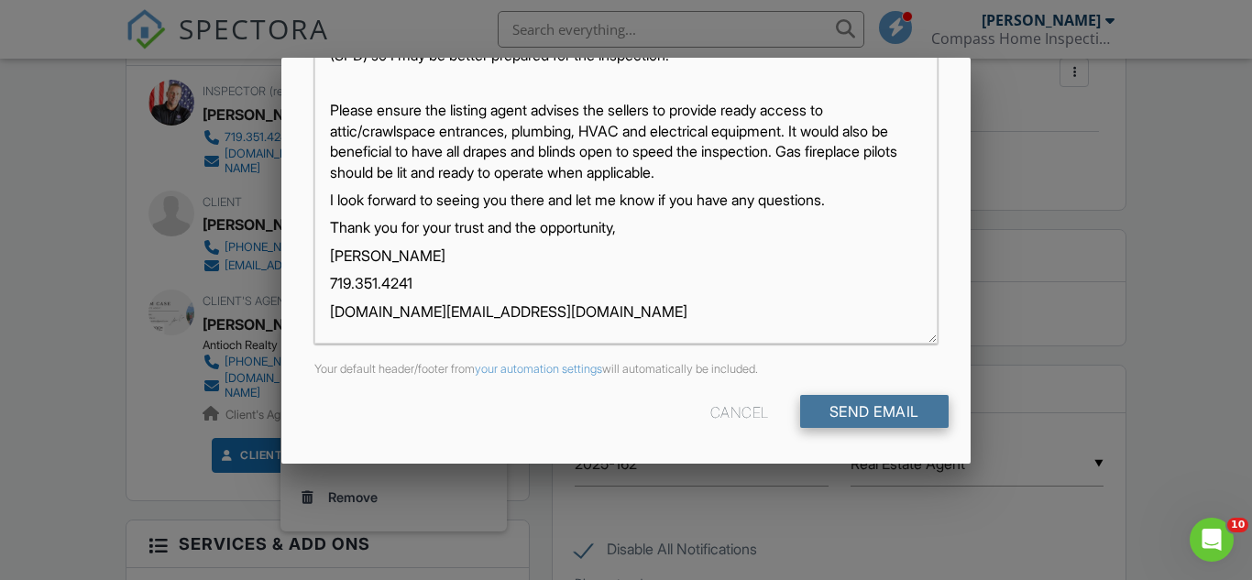
click at [900, 414] on input "Send Email" at bounding box center [874, 411] width 148 height 33
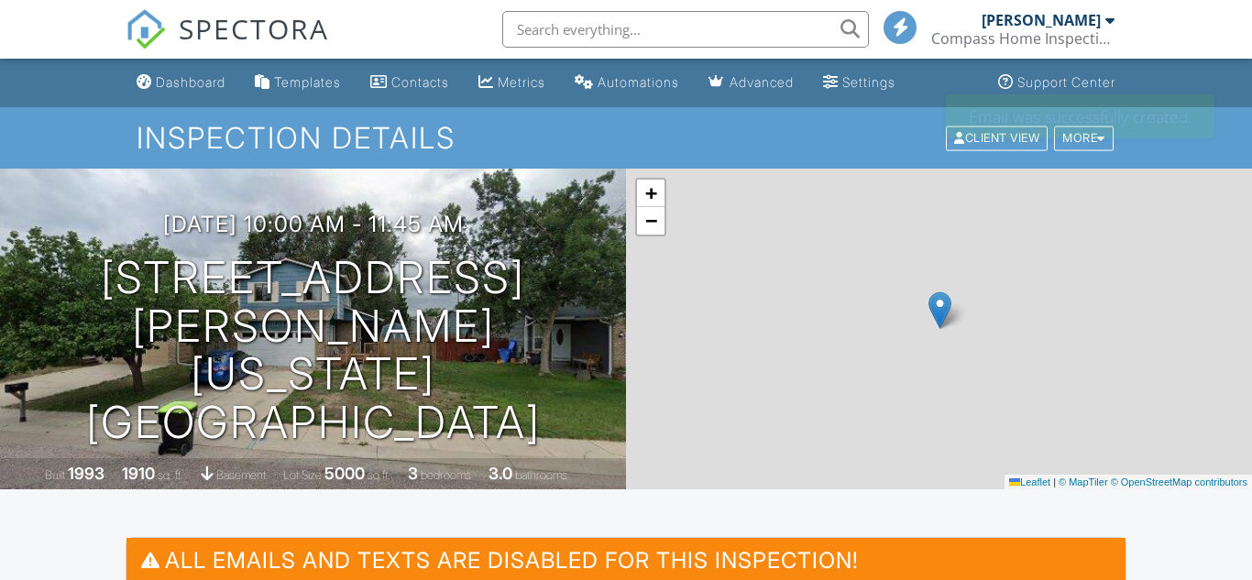
scroll to position [275, 0]
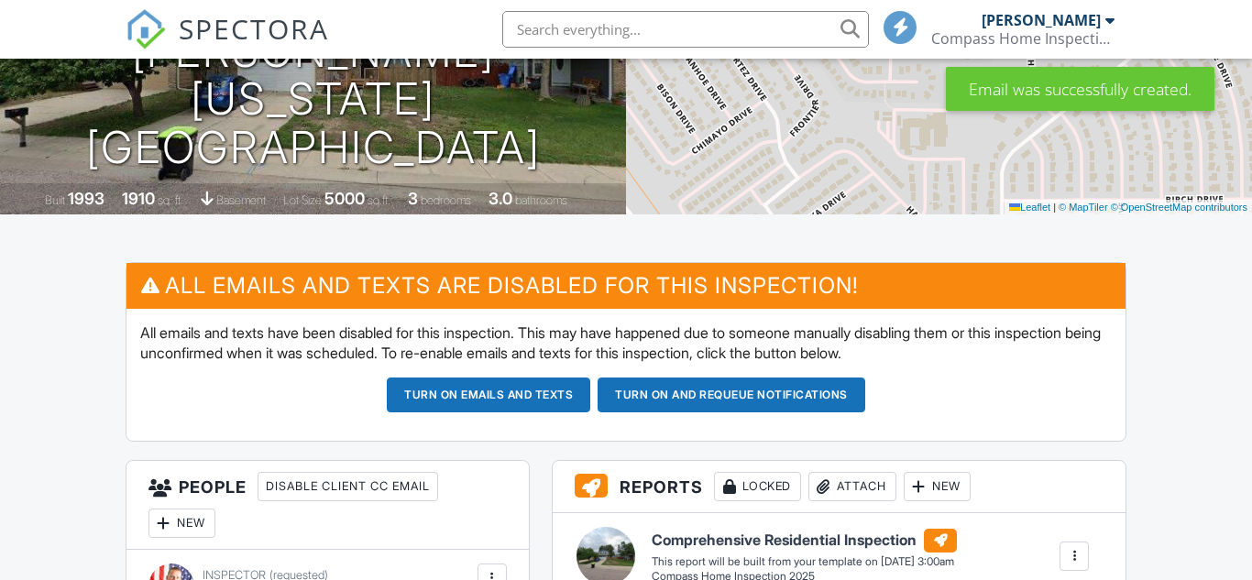
click at [501, 390] on button "Turn on emails and texts" at bounding box center [488, 395] width 203 height 35
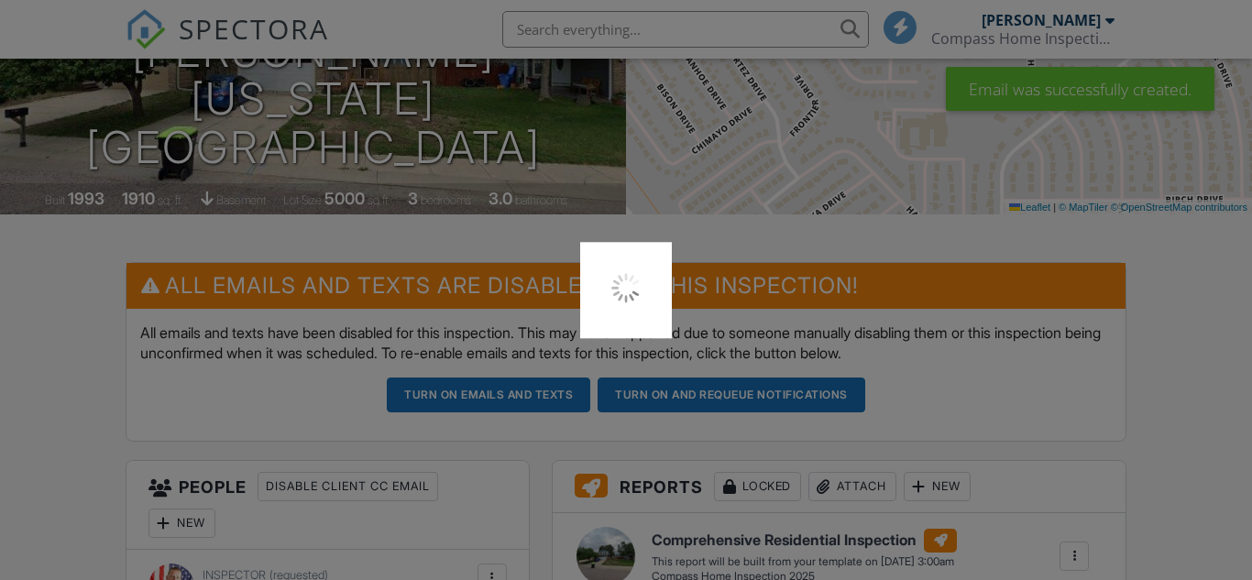
scroll to position [0, 0]
